Goal: Task Accomplishment & Management: Use online tool/utility

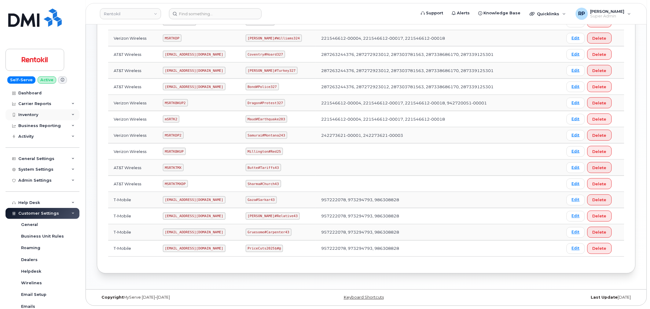
click at [31, 112] on div "Inventory" at bounding box center [43, 114] width 74 height 11
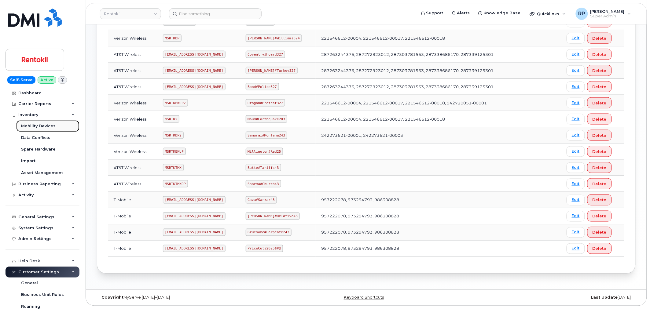
click at [45, 128] on div "Mobility Devices" at bounding box center [38, 127] width 35 height 6
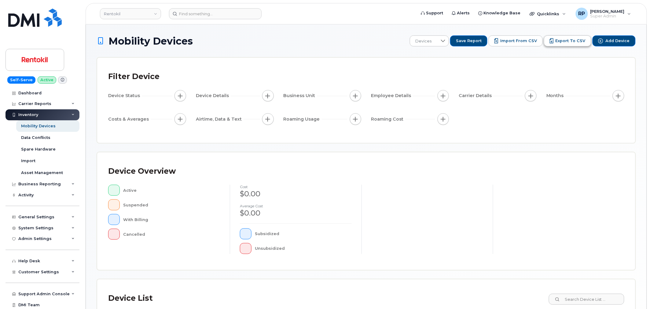
click at [578, 44] on button "Export to CSV" at bounding box center [567, 40] width 47 height 11
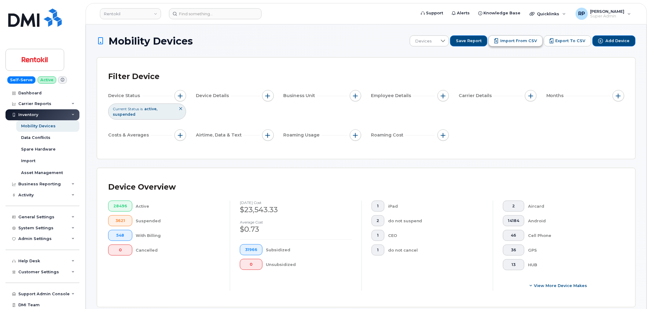
click at [527, 42] on span "Import from CSV" at bounding box center [519, 41] width 37 height 6
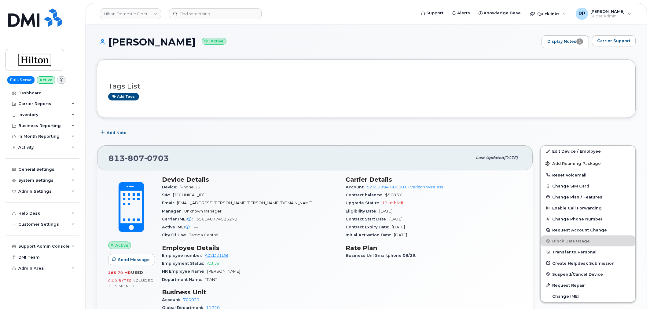
scroll to position [227, 0]
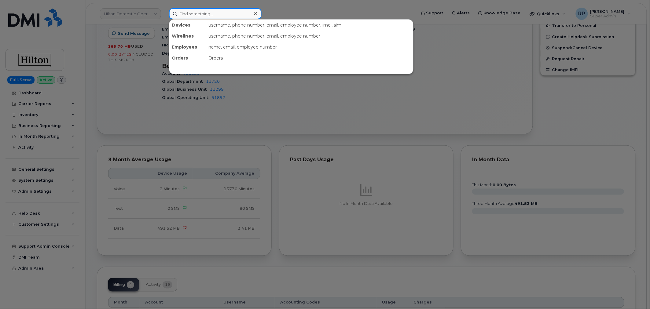
click at [194, 15] on input at bounding box center [215, 13] width 93 height 11
type input "9382013748"
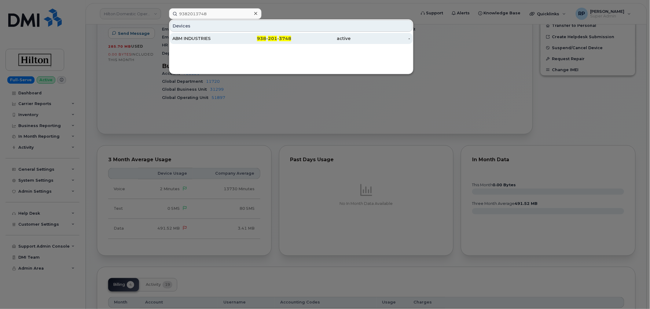
click at [212, 38] on div "ABM INDUSTRIES" at bounding box center [202, 38] width 60 height 6
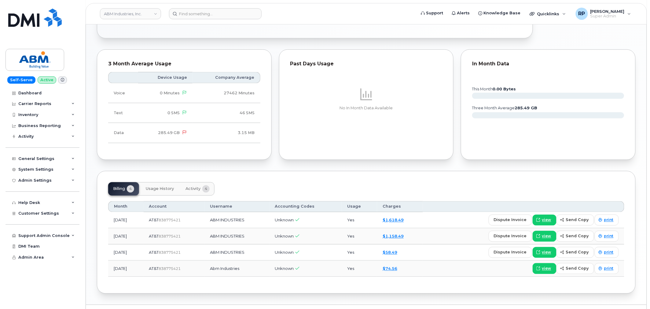
scroll to position [279, 0]
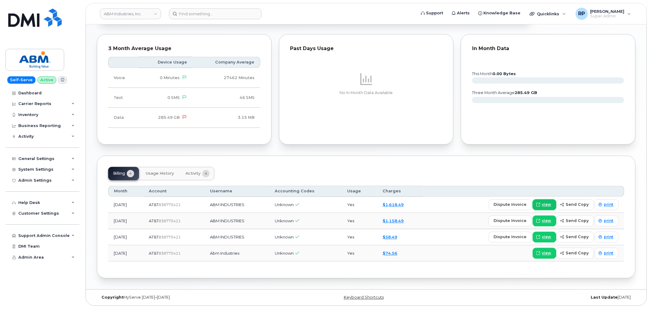
click at [545, 205] on span "view" at bounding box center [546, 205] width 9 height 6
click at [132, 12] on link "ABM Industries, Inc." at bounding box center [130, 13] width 61 height 11
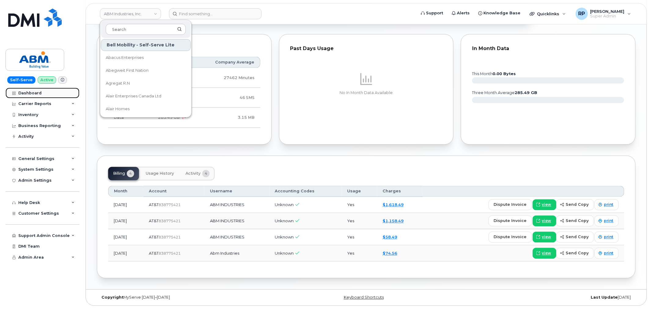
click at [38, 92] on div "Dashboard" at bounding box center [29, 93] width 23 height 5
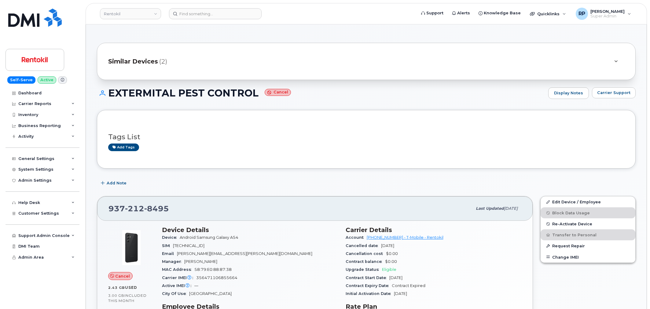
scroll to position [396, 0]
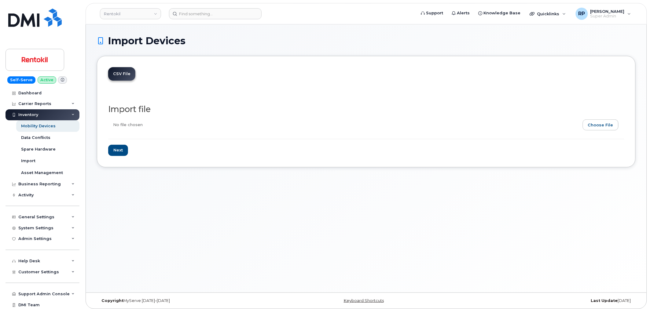
click at [593, 123] on input "file" at bounding box center [364, 127] width 512 height 14
type input "C:\fakepath\RTK T-Mobile Inventory 9.18.2025.csv"
click at [120, 152] on input "Next" at bounding box center [118, 150] width 20 height 11
type input "Loading..."
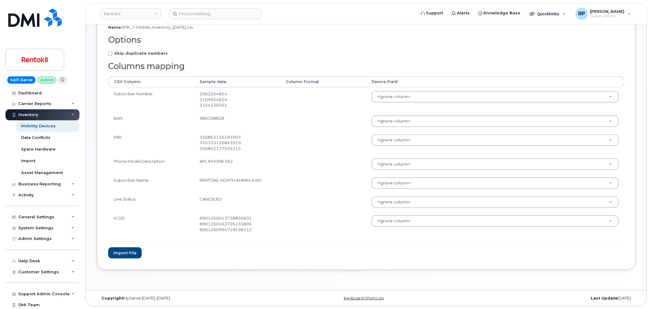
scroll to position [96, 0]
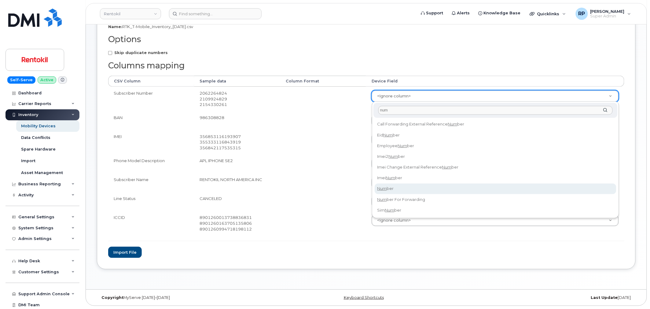
type input "num"
select select "number"
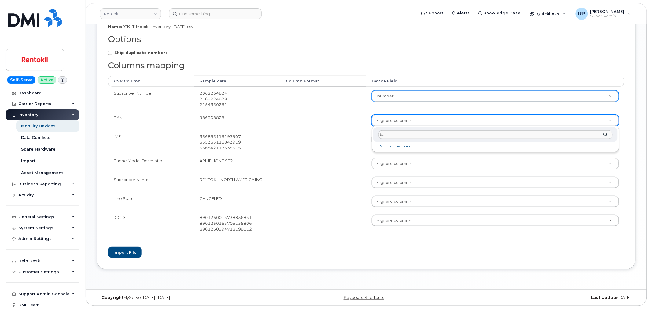
type input "b"
type input "account"
select select "business_account_id"
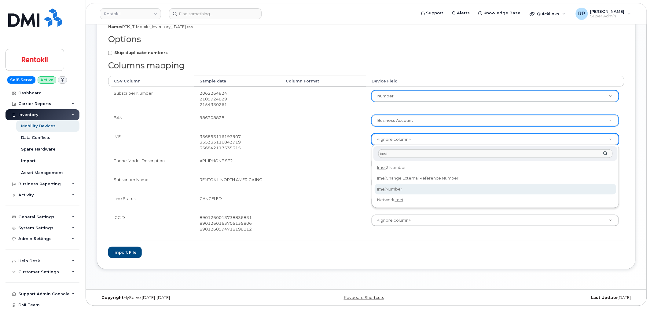
type input "imei"
select select "imei_number"
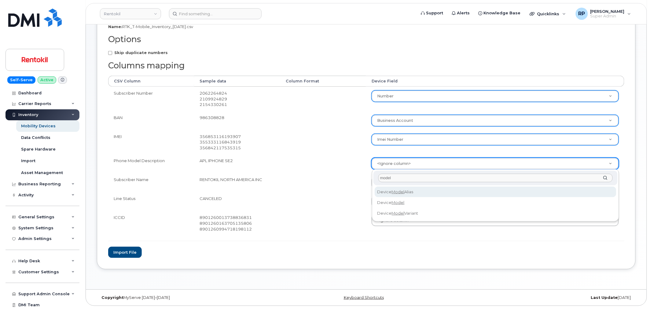
type input "model"
select select "device_model_alias"
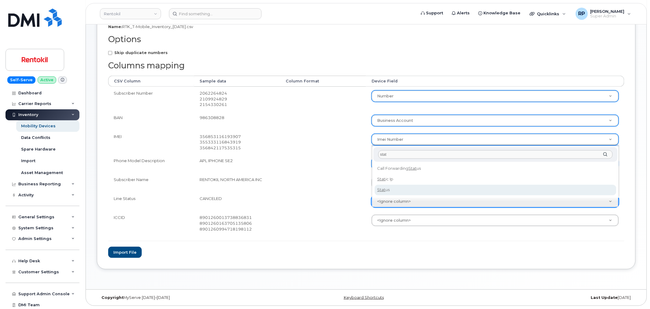
type input "stat"
select select "status"
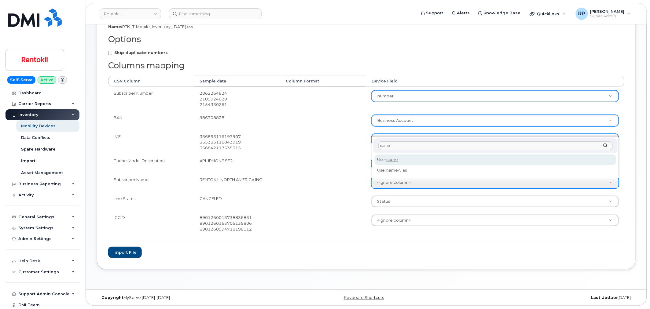
type input "name"
select select "username"
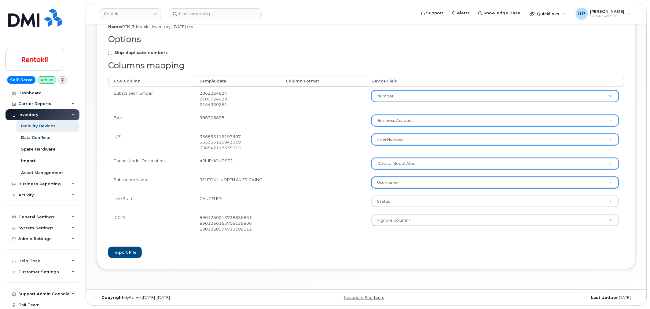
click at [356, 249] on form "File Filename cache Name: RTK_T-Mobile_Inventory_9.18.2025.csv Options Skip dup…" at bounding box center [366, 133] width 517 height 249
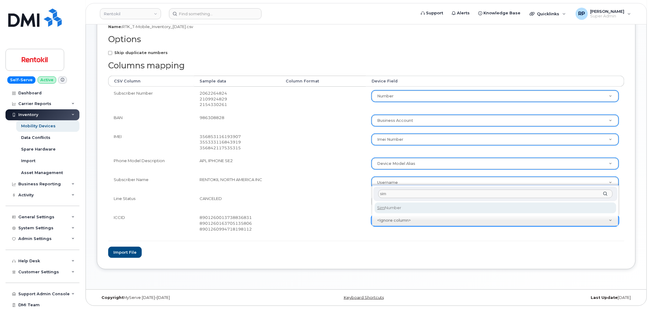
type input "sim"
select select "sim_number"
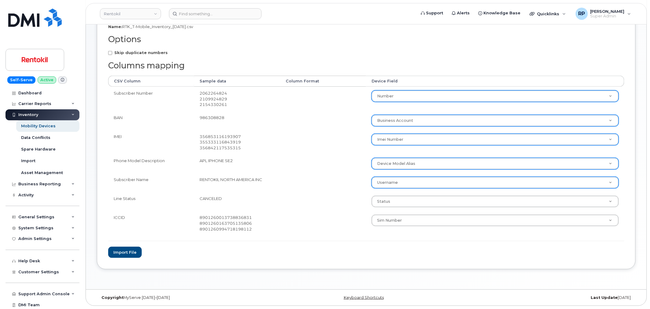
click at [307, 259] on div "CSV File File Filename cache Name: RTK_T-Mobile_Inventory_9.18.2025.csv Options…" at bounding box center [366, 114] width 539 height 309
click at [132, 250] on button "Import file" at bounding box center [125, 252] width 34 height 11
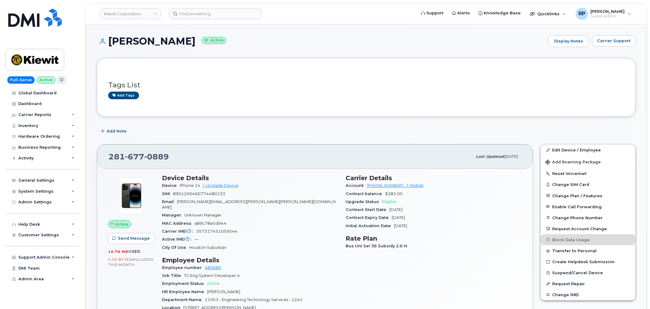
scroll to position [566, 0]
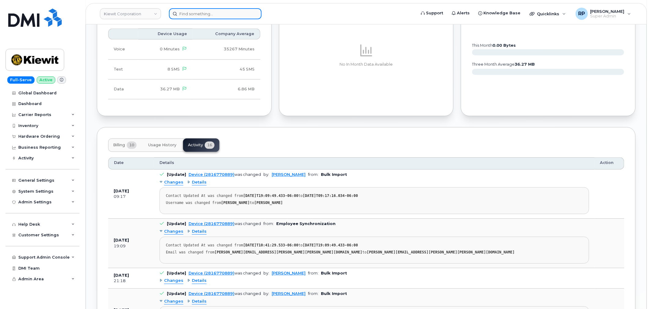
click at [217, 16] on input at bounding box center [215, 13] width 93 height 11
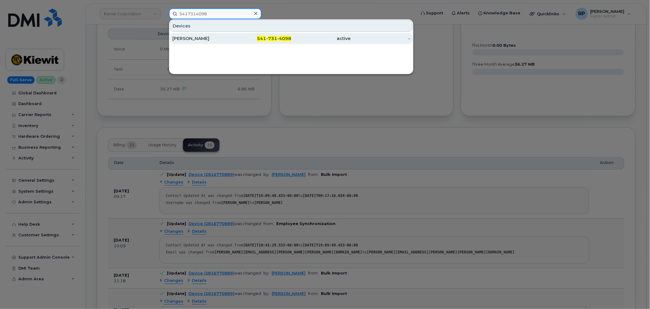
type input "5417314098"
click at [211, 37] on div "[PERSON_NAME]" at bounding box center [202, 38] width 60 height 6
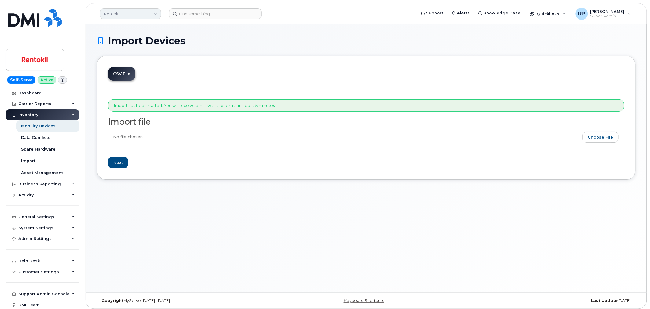
click at [123, 17] on link "Rentokil" at bounding box center [130, 13] width 61 height 11
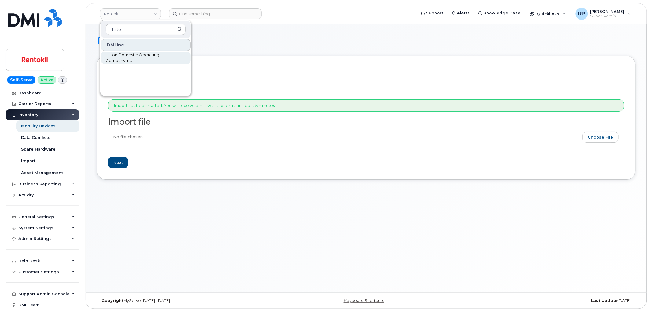
type input "hilto"
click at [134, 57] on span "Hilton Domestic Operating Company Inc" at bounding box center [141, 58] width 70 height 12
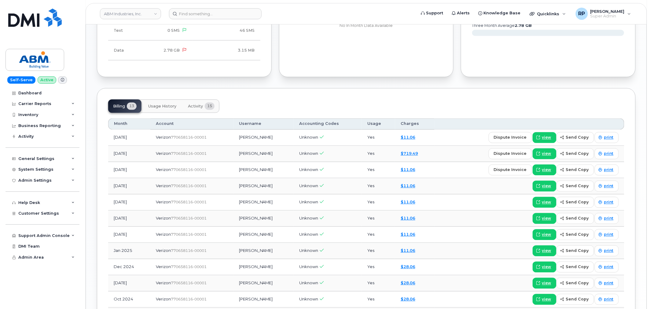
scroll to position [391, 0]
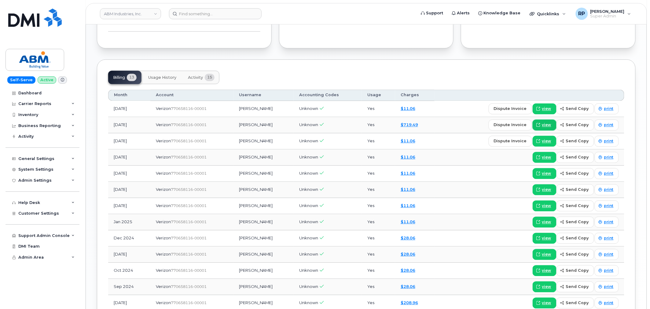
click at [545, 123] on span "view" at bounding box center [546, 126] width 9 height 6
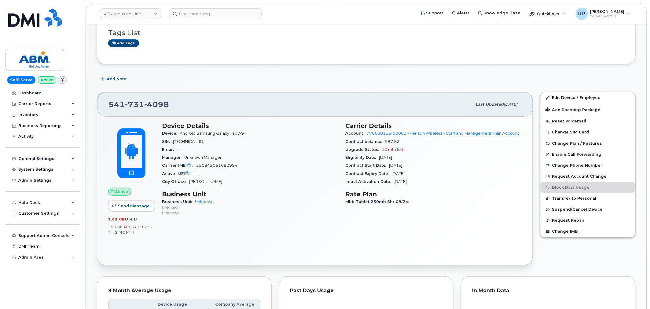
scroll to position [51, 0]
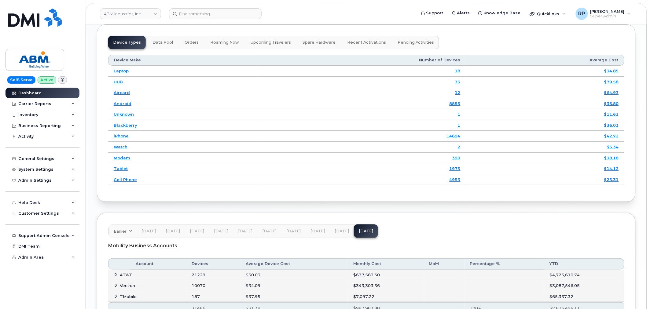
scroll to position [825, 0]
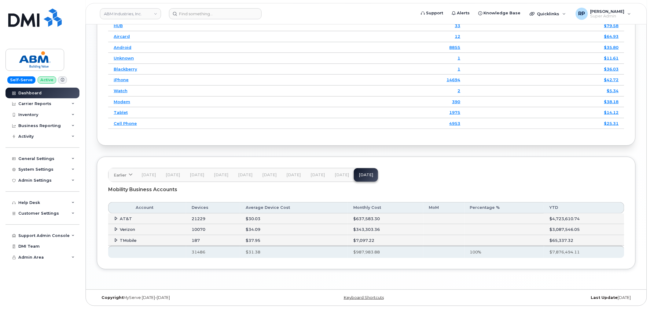
click at [336, 175] on span "[DATE]" at bounding box center [342, 175] width 14 height 5
click at [116, 228] on icon at bounding box center [116, 230] width 4 height 4
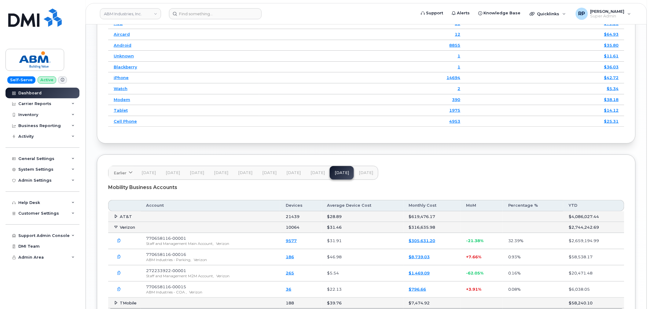
click at [117, 243] on icon "button" at bounding box center [119, 241] width 4 height 4
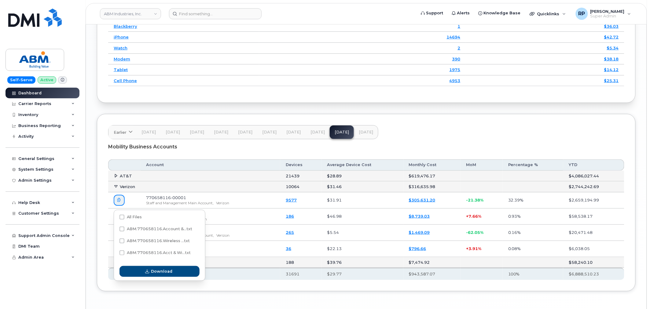
scroll to position [882, 0]
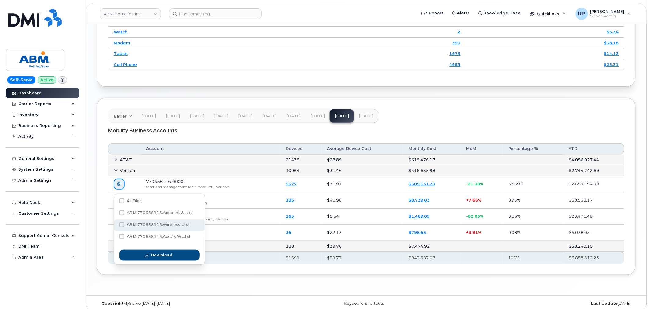
click at [166, 225] on span "ABM.770658116.Wireless ...txt" at bounding box center [158, 225] width 63 height 5
click at [115, 225] on input "ABM.770658116.Wireless ...txt" at bounding box center [113, 225] width 3 height 3
checkbox input "true"
click at [147, 238] on span "ABM.770658116.Acct & Wi...txt" at bounding box center [159, 237] width 64 height 5
click at [115, 238] on input "ABM.770658116.Acct & Wi...txt" at bounding box center [113, 237] width 3 height 3
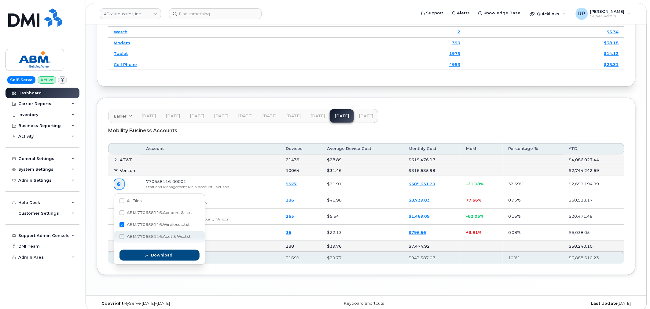
checkbox input "true"
click at [151, 258] on span "Download" at bounding box center [161, 256] width 21 height 6
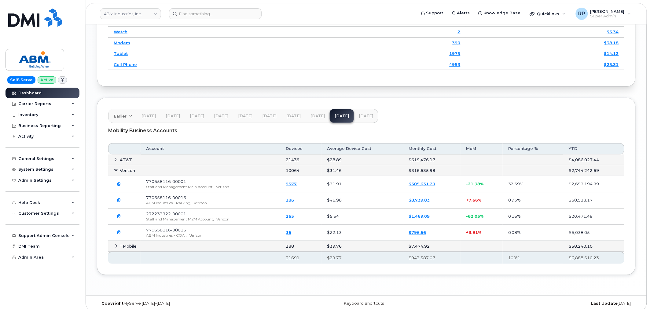
click at [119, 202] on icon "button" at bounding box center [119, 200] width 4 height 4
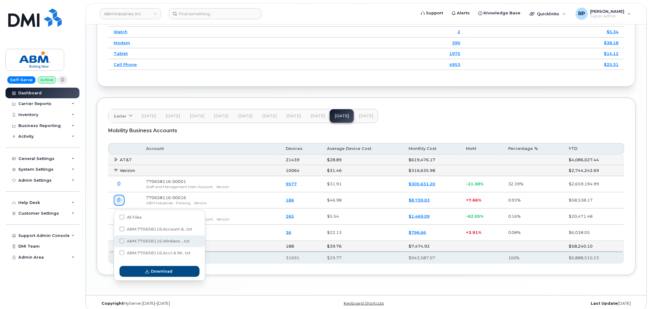
click at [152, 242] on span "ABM.770658116.Wireless ...txt" at bounding box center [158, 241] width 63 height 5
click at [115, 242] on input "ABM.770658116.Wireless ...txt" at bounding box center [113, 241] width 3 height 3
checkbox input "true"
click at [161, 270] on span "Download" at bounding box center [161, 272] width 21 height 6
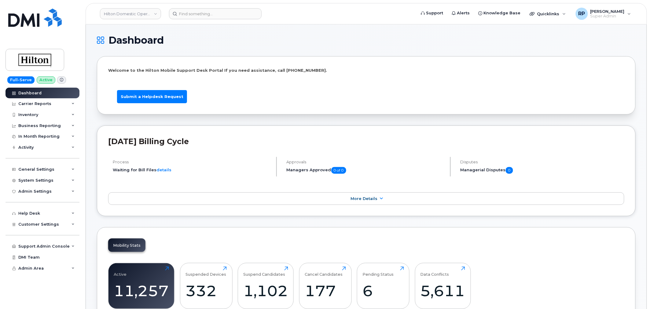
click at [37, 115] on div "Inventory" at bounding box center [28, 115] width 20 height 5
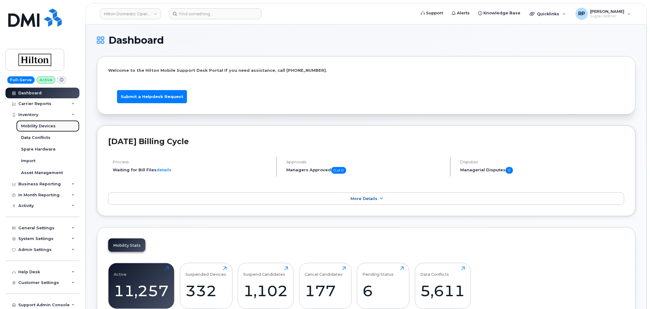
click at [42, 128] on div "Mobility Devices" at bounding box center [38, 127] width 35 height 6
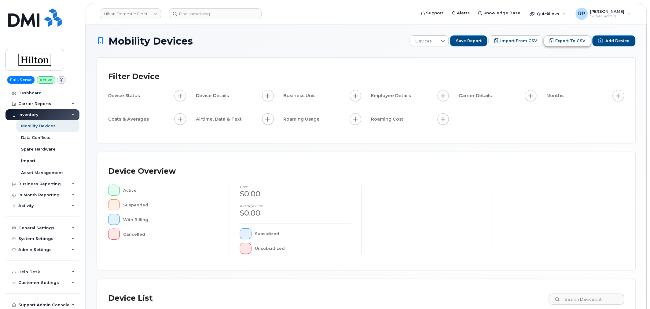
click at [568, 41] on span "Export to CSV" at bounding box center [571, 41] width 30 height 6
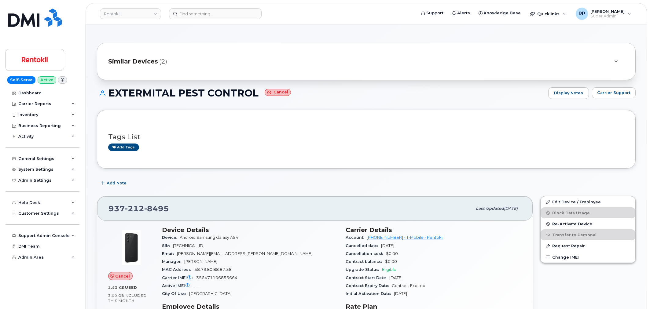
scroll to position [396, 0]
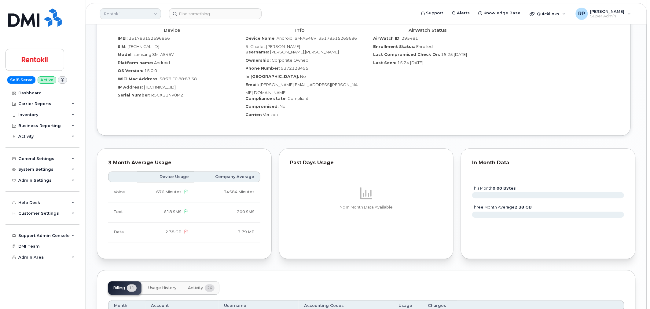
drag, startPoint x: 0, startPoint y: 0, endPoint x: 141, endPoint y: 18, distance: 142.1
click at [141, 18] on link "Rentokil" at bounding box center [130, 13] width 61 height 11
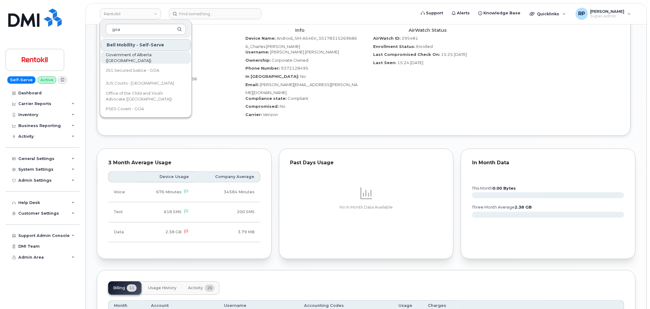
type input "goa"
click at [134, 57] on span "Government of Alberta ([GEOGRAPHIC_DATA])" at bounding box center [141, 58] width 70 height 12
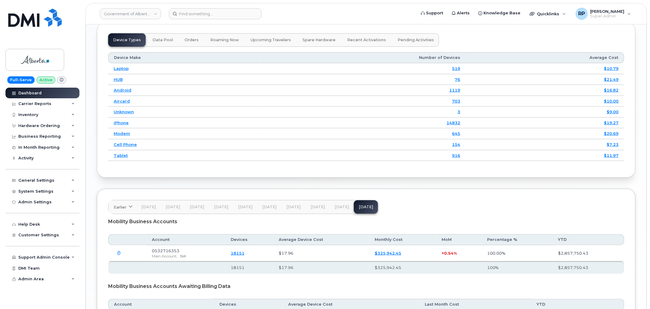
scroll to position [839, 0]
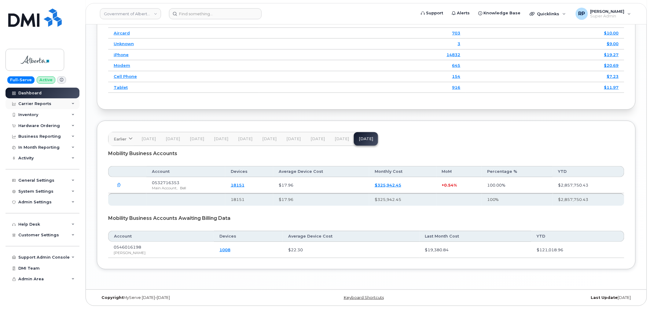
click at [63, 103] on div "Carrier Reports" at bounding box center [43, 103] width 74 height 11
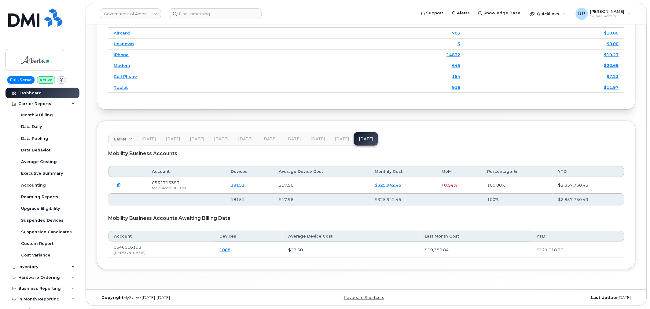
click at [120, 182] on button "button" at bounding box center [119, 185] width 11 height 11
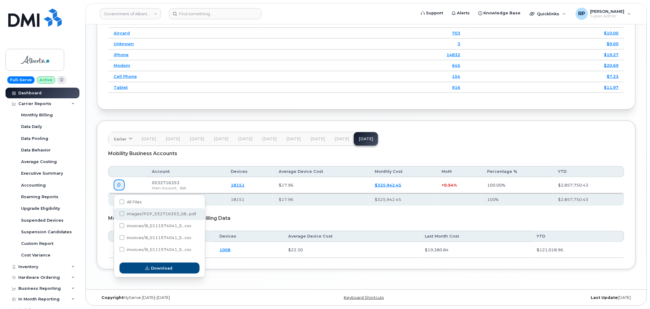
click at [135, 212] on span "images/PDF_532716353_08...pdf" at bounding box center [161, 214] width 69 height 5
click at [115, 213] on input "images/PDF_532716353_08...pdf" at bounding box center [113, 214] width 3 height 3
checkbox input "true"
click at [164, 263] on button "Download" at bounding box center [160, 268] width 80 height 11
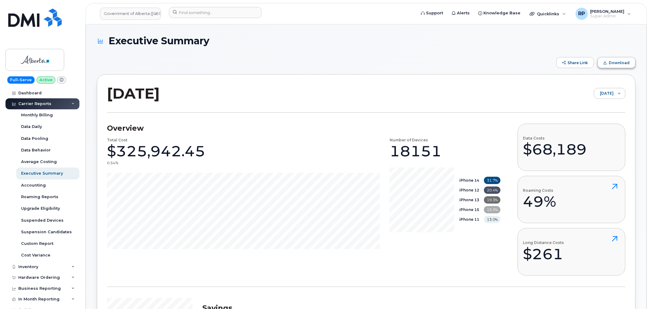
click at [616, 65] on span "Download" at bounding box center [619, 63] width 21 height 5
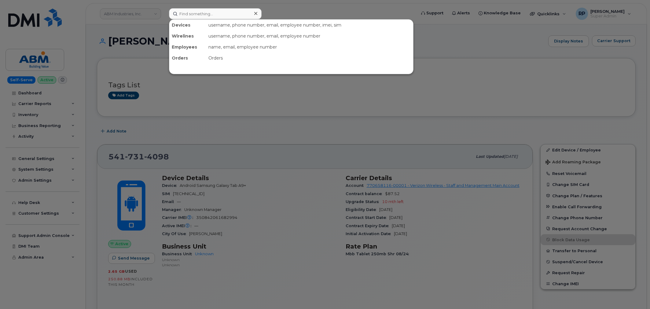
click at [205, 13] on input at bounding box center [215, 13] width 93 height 11
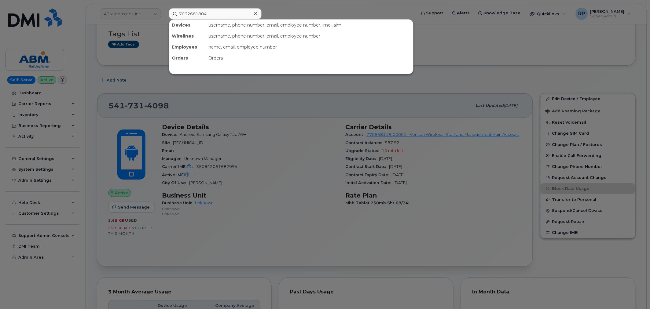
type input "7032681804"
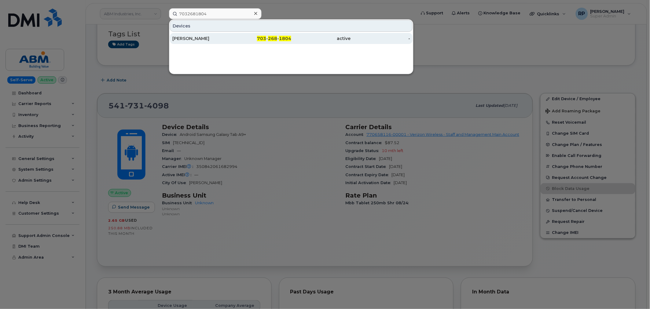
click at [217, 37] on div "GABRIELA GUILLEN" at bounding box center [202, 38] width 60 height 6
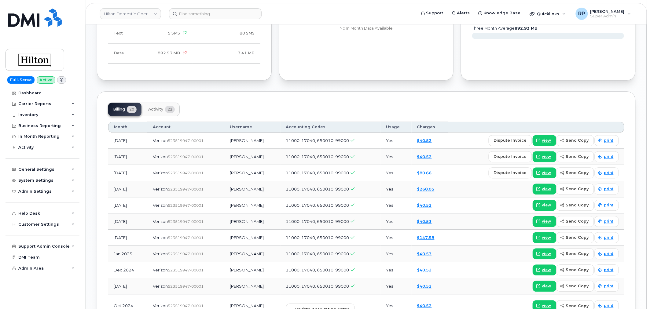
scroll to position [453, 0]
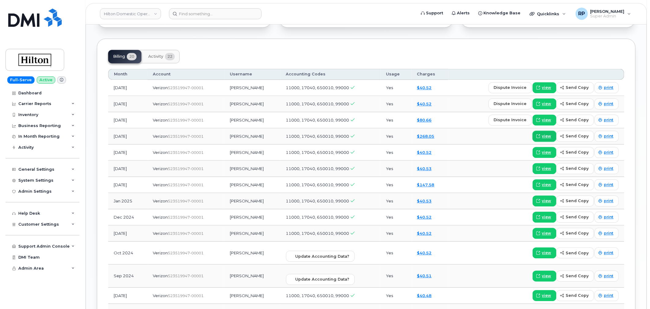
click at [547, 134] on span "view" at bounding box center [546, 137] width 9 height 6
